Goal: Information Seeking & Learning: Learn about a topic

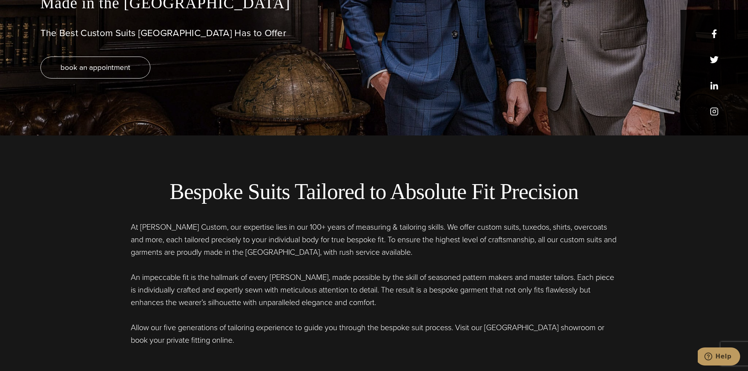
drag, startPoint x: 128, startPoint y: 275, endPoint x: 416, endPoint y: 305, distance: 289.6
click at [416, 305] on div "Bespoke Suits Tailored to Absolute Fit Precision At [PERSON_NAME] Custom, our e…" at bounding box center [374, 263] width 625 height 168
copy p "An impeccable fit is the hallmark of every [PERSON_NAME], made possible by the …"
click at [234, 281] on p "An impeccable fit is the hallmark of every [PERSON_NAME], made possible by the …" at bounding box center [374, 290] width 487 height 38
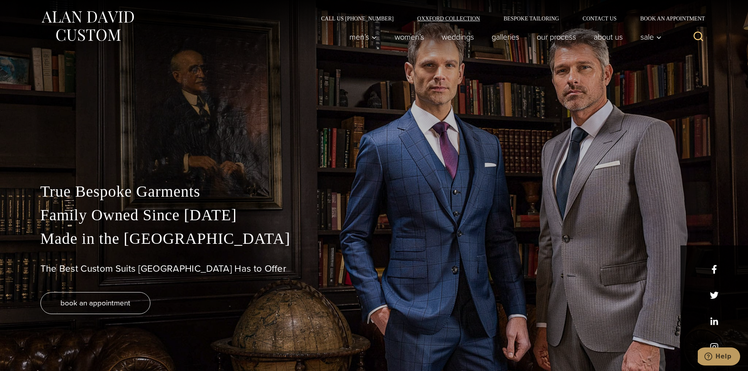
click at [453, 17] on link "Oxxford Collection" at bounding box center [448, 19] width 86 height 6
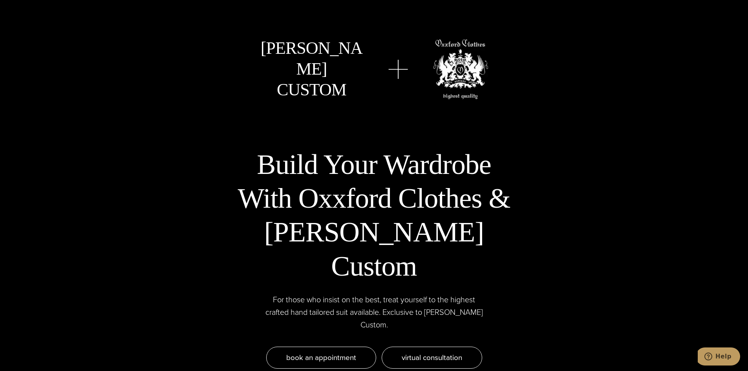
scroll to position [2475, 0]
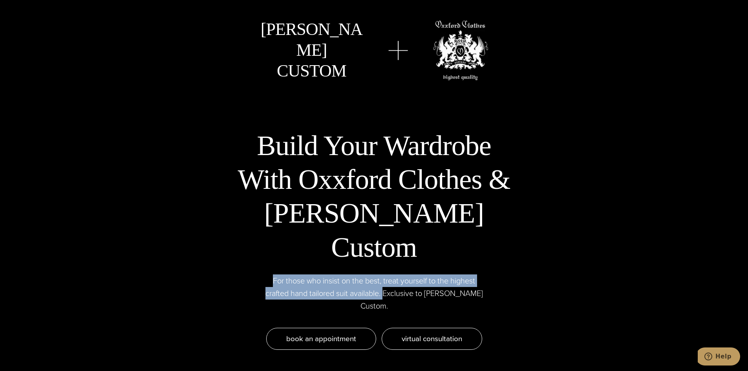
drag, startPoint x: 272, startPoint y: 231, endPoint x: 394, endPoint y: 245, distance: 122.7
click at [394, 275] on p "For those who insist on the best, treat yourself to the highest crafted hand ta…" at bounding box center [375, 294] width 218 height 38
copy p "For those who insist on the best, treat yourself to the highest crafted hand ta…"
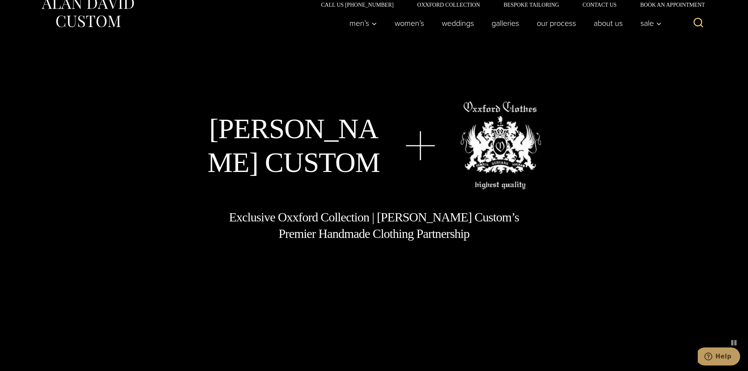
scroll to position [0, 0]
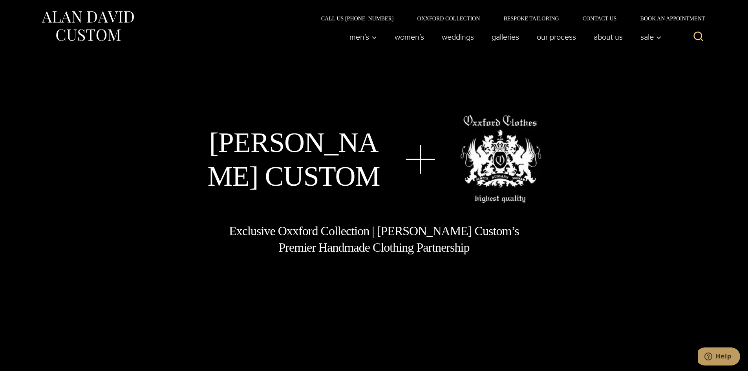
click at [97, 31] on img at bounding box center [87, 26] width 94 height 35
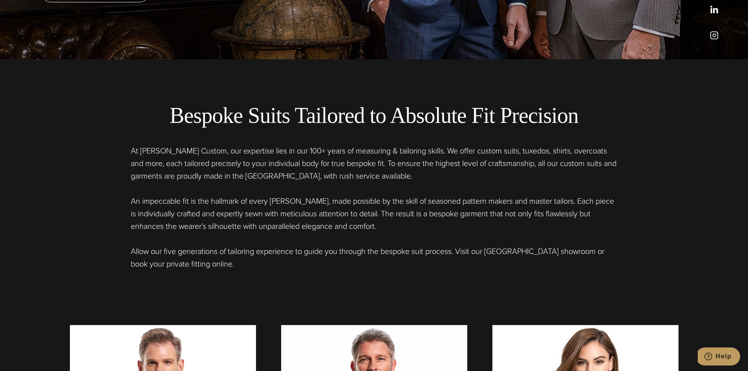
scroll to position [314, 0]
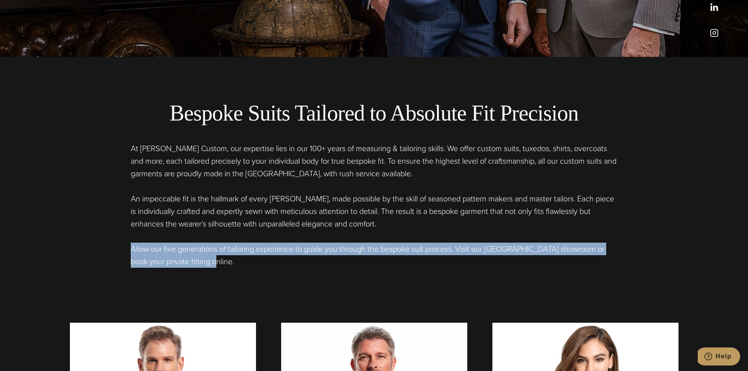
drag, startPoint x: 132, startPoint y: 249, endPoint x: 224, endPoint y: 268, distance: 93.9
click at [224, 268] on div "Bespoke Suits Tailored to Absolute Fit Precision At [PERSON_NAME] Custom, our e…" at bounding box center [374, 259] width 625 height 405
copy p "Allow our five generations of tailoring experience to guide you through the bes…"
